Goal: Manage account settings

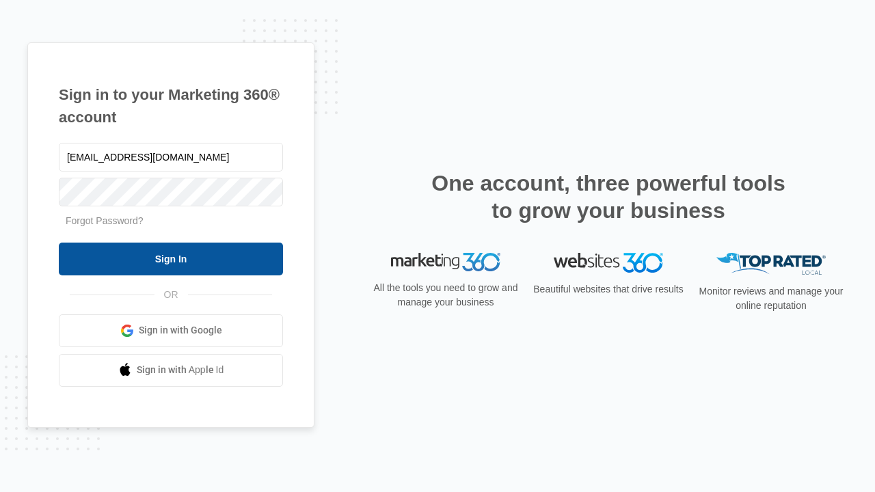
click at [171, 258] on input "Sign In" at bounding box center [171, 259] width 224 height 33
